Goal: Information Seeking & Learning: Find specific fact

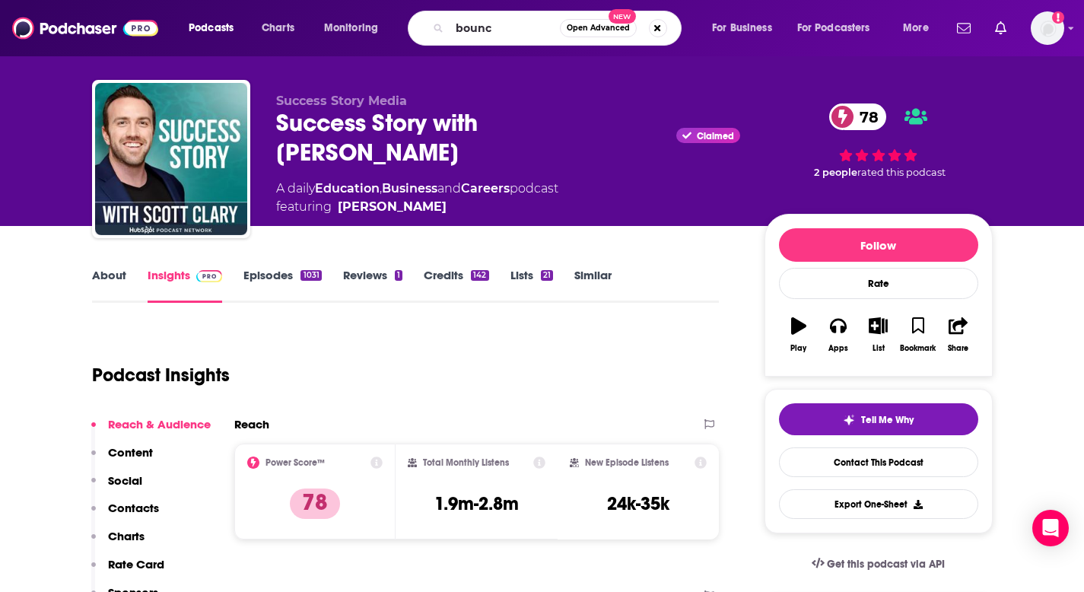
type input "bounce"
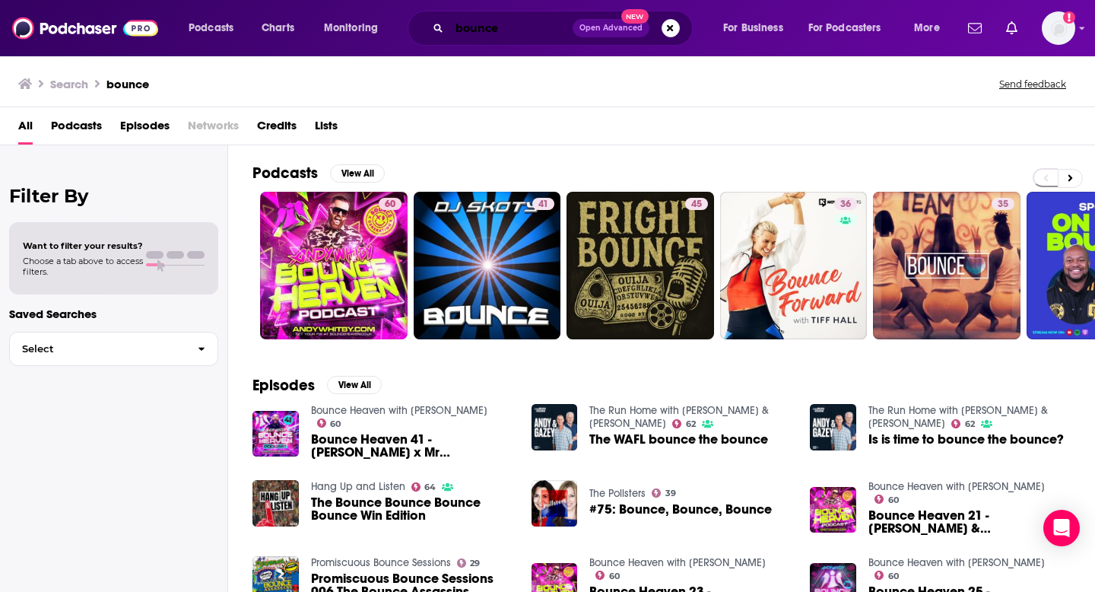
click at [528, 28] on input "bounce" at bounding box center [510, 28] width 123 height 24
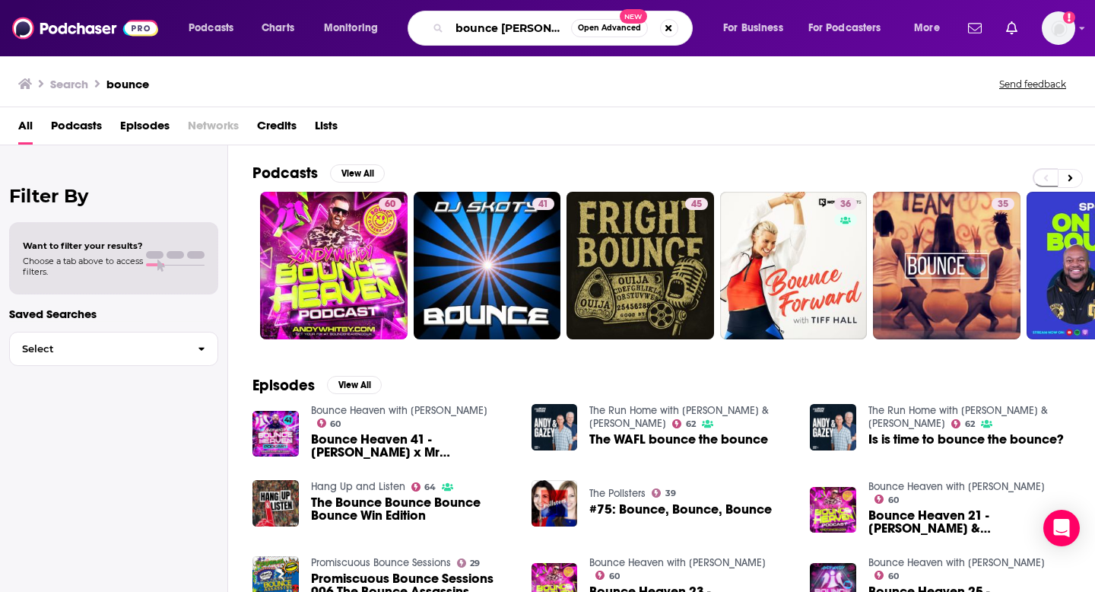
type input "bounce [PERSON_NAME]"
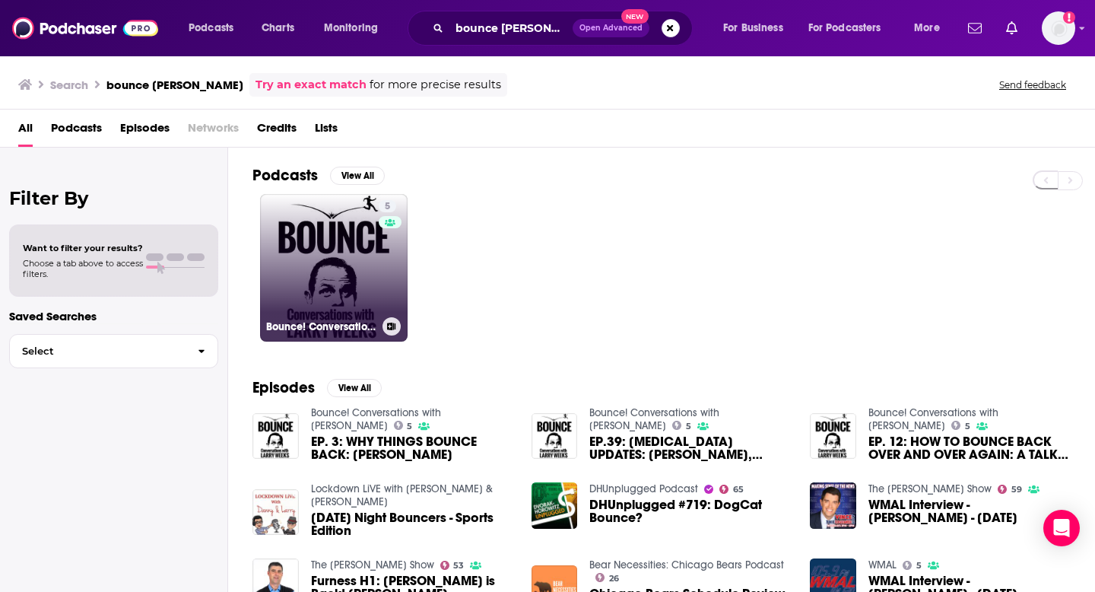
click at [318, 249] on link "5 Bounce! Conversations with [PERSON_NAME]" at bounding box center [334, 268] width 148 height 148
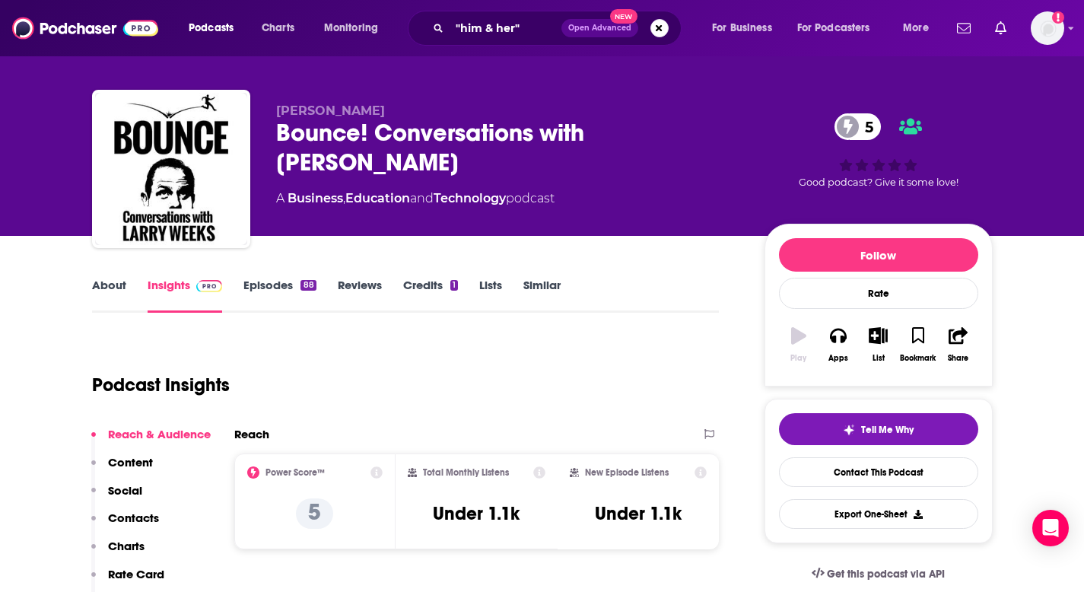
scroll to position [10, 0]
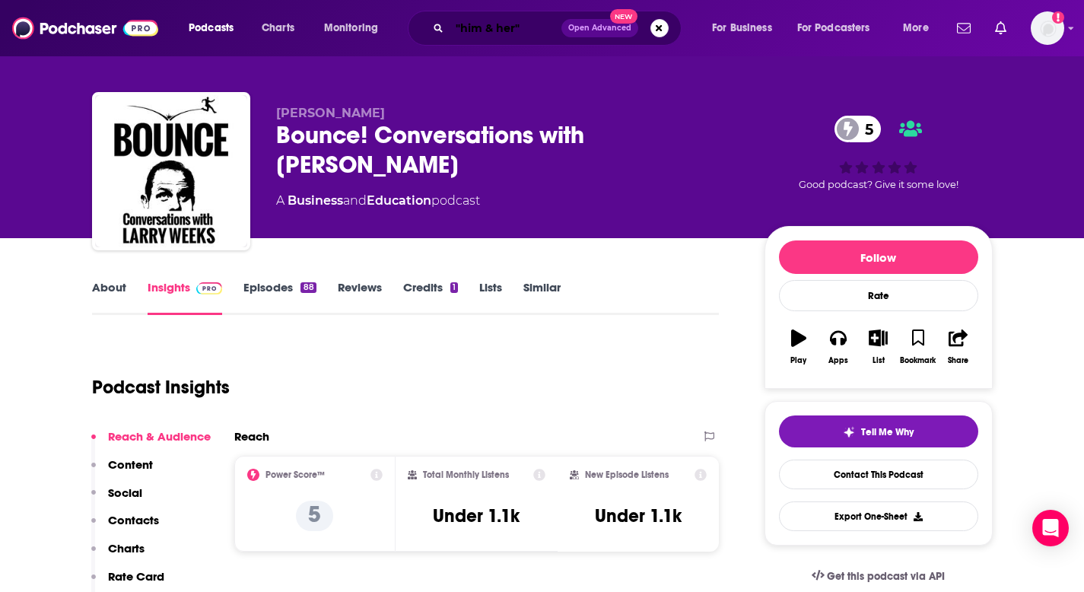
click at [491, 28] on input ""him & her"" at bounding box center [505, 28] width 112 height 24
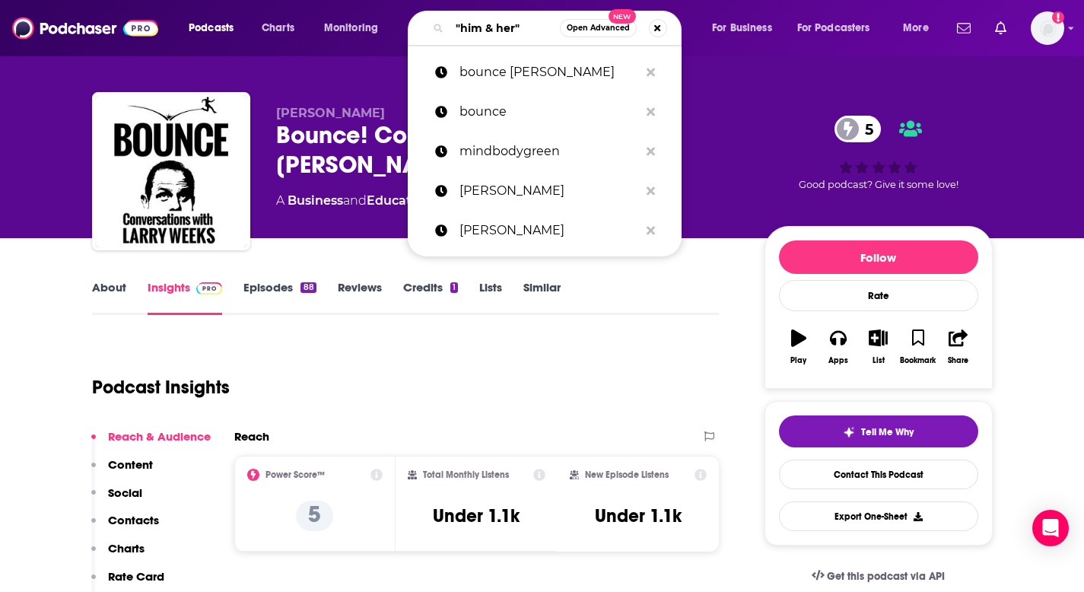
click at [491, 28] on input ""him & her"" at bounding box center [504, 28] width 110 height 24
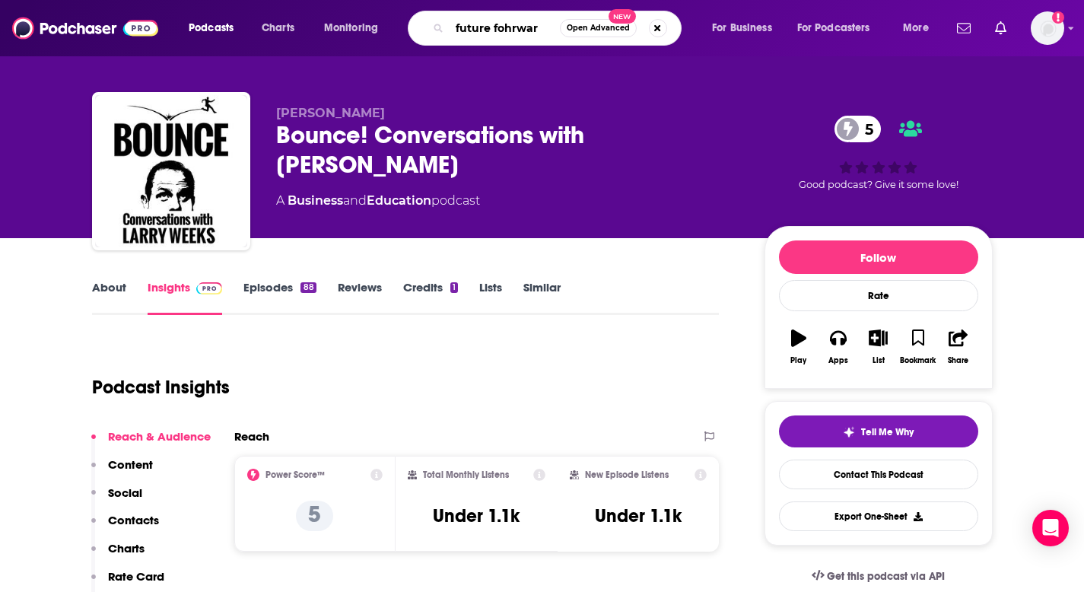
type input "future fohrward"
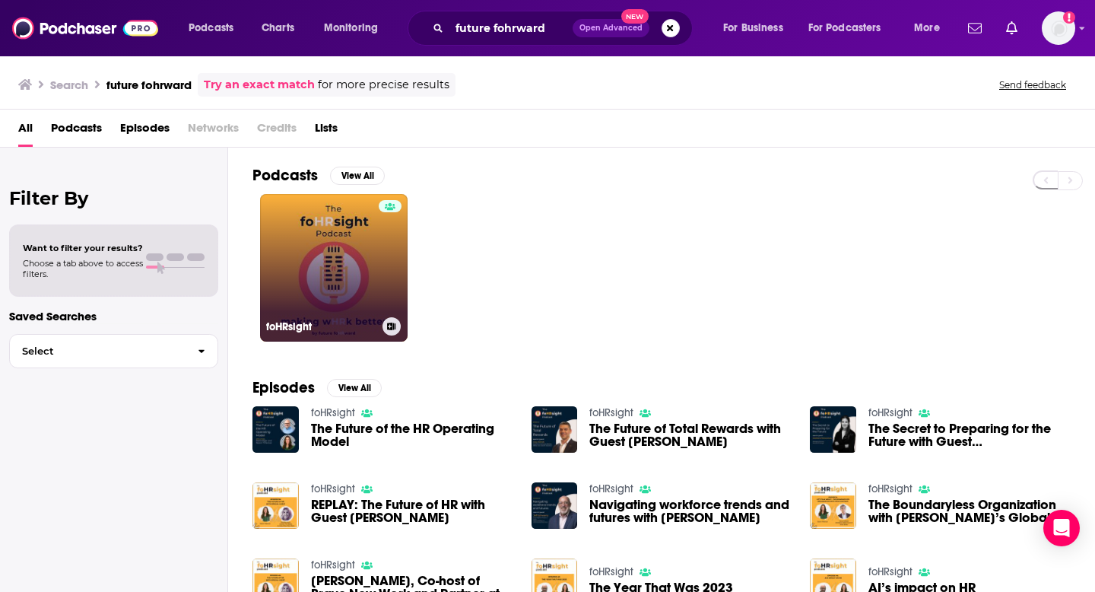
click at [383, 250] on div at bounding box center [390, 258] width 23 height 117
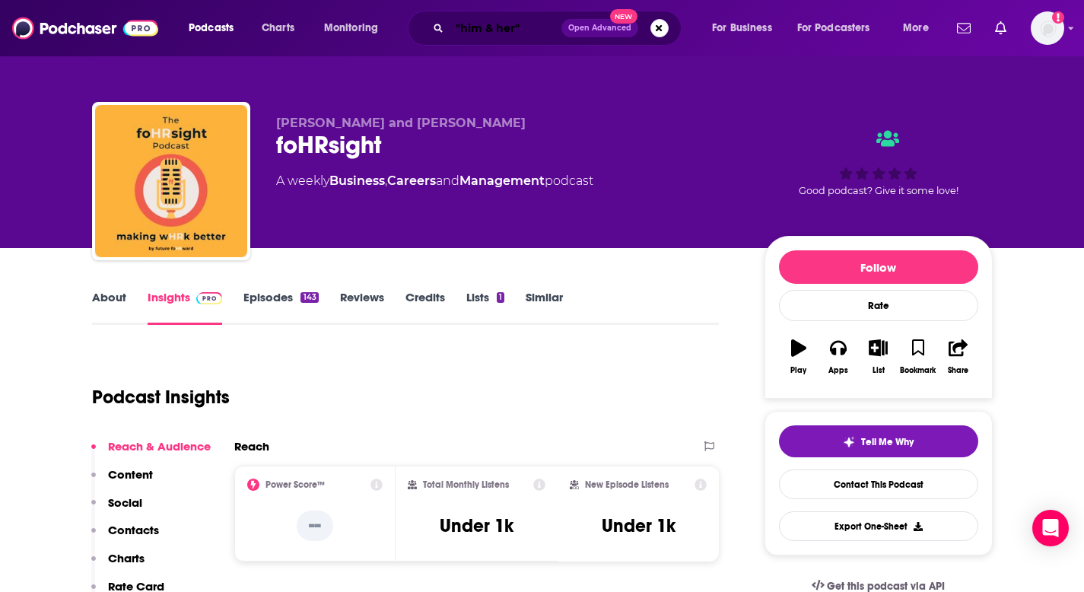
click at [486, 24] on input ""him & her"" at bounding box center [505, 28] width 112 height 24
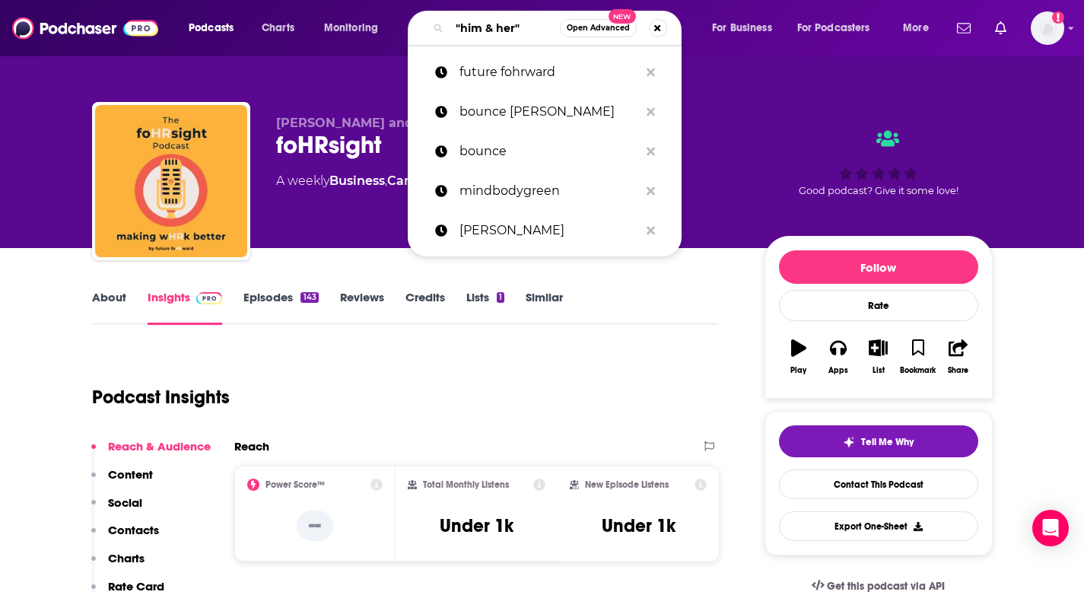
click at [486, 24] on input ""him & her"" at bounding box center [504, 28] width 110 height 24
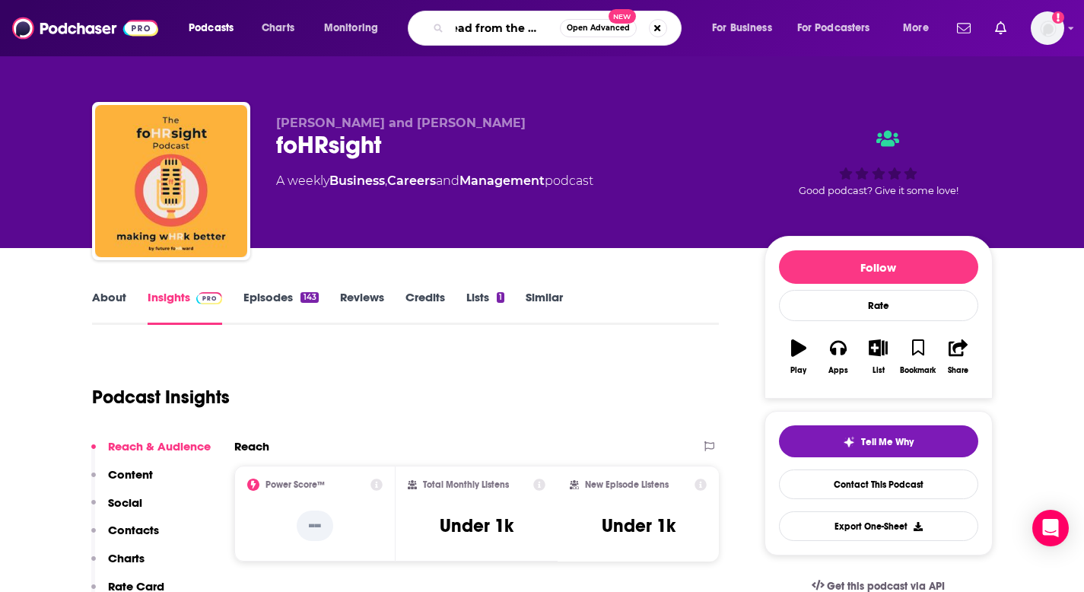
type input "lead from the heart"
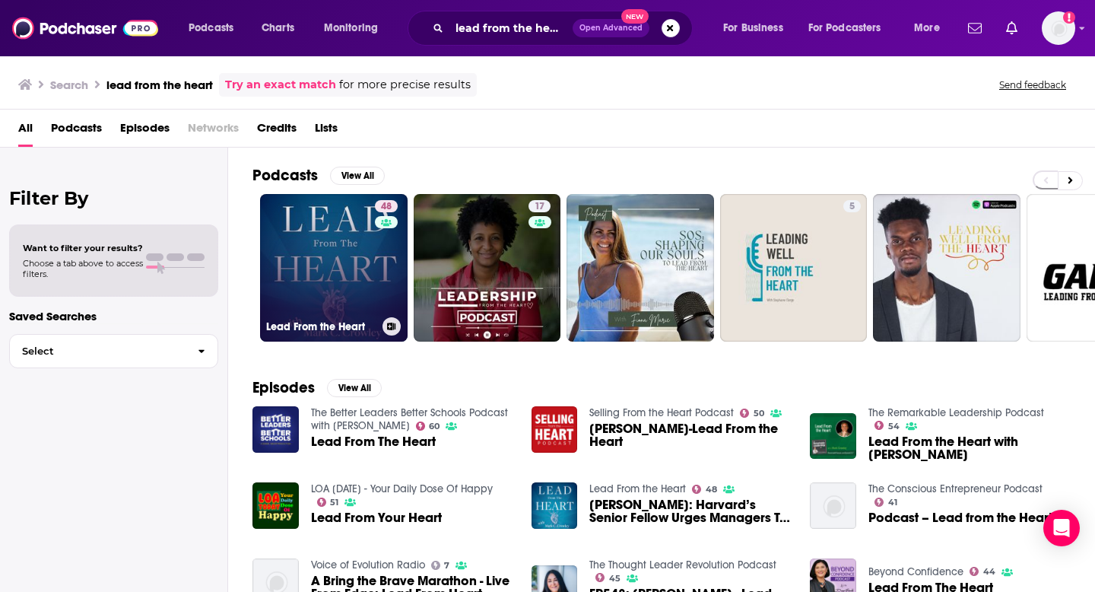
click at [316, 212] on link "48 Lead From the Heart" at bounding box center [334, 268] width 148 height 148
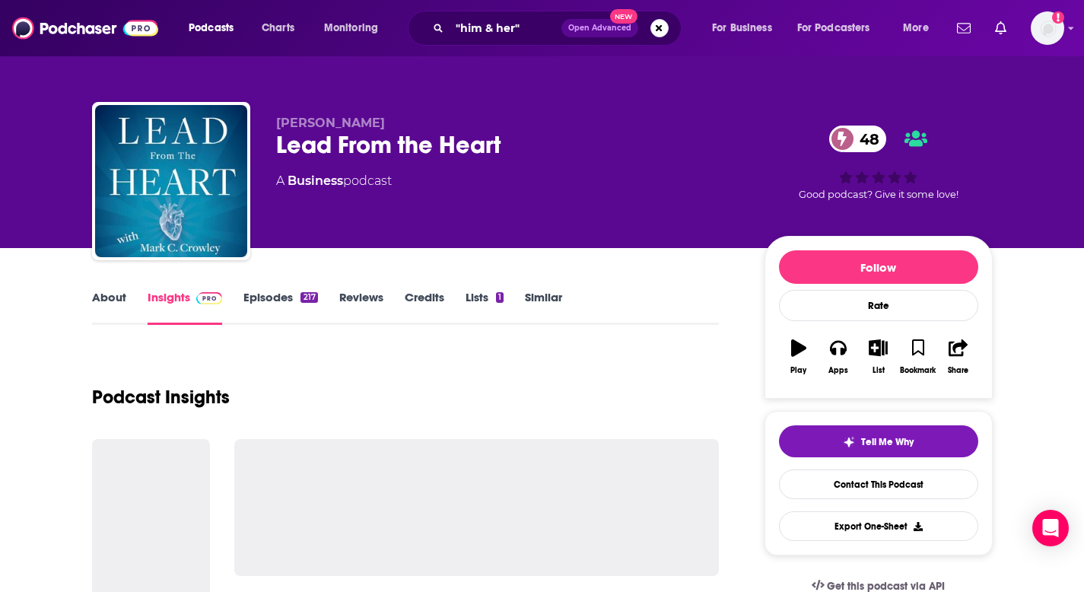
scroll to position [8, 0]
